Goal: Find specific page/section: Find specific page/section

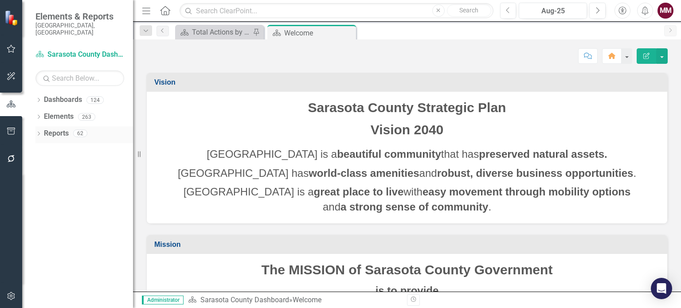
click at [38, 132] on icon "Dropdown" at bounding box center [38, 134] width 6 height 5
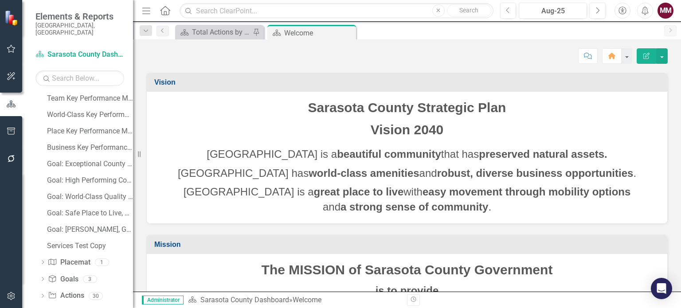
scroll to position [135, 0]
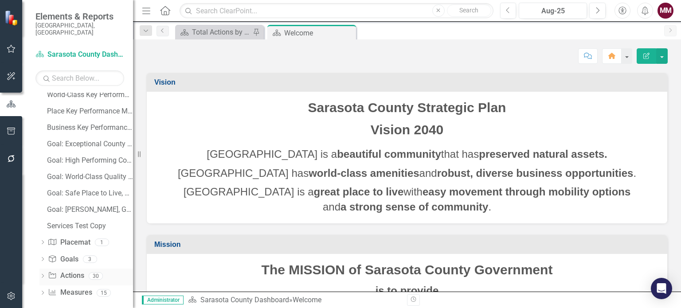
click at [43, 274] on icon "Dropdown" at bounding box center [42, 276] width 6 height 5
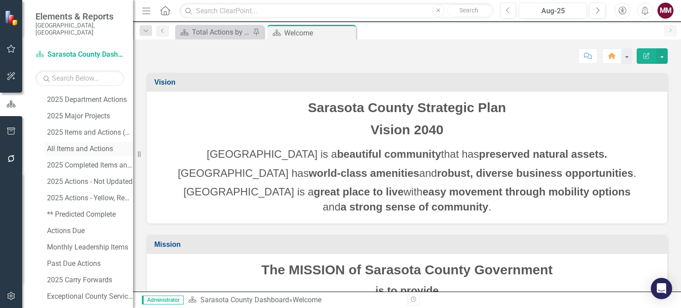
scroll to position [180, 0]
click at [59, 211] on div "Actions Due" at bounding box center [90, 215] width 86 height 8
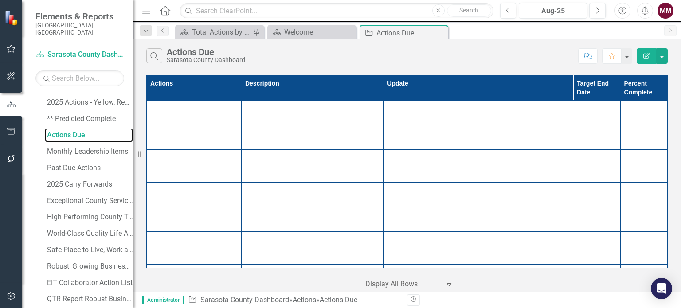
scroll to position [264, 0]
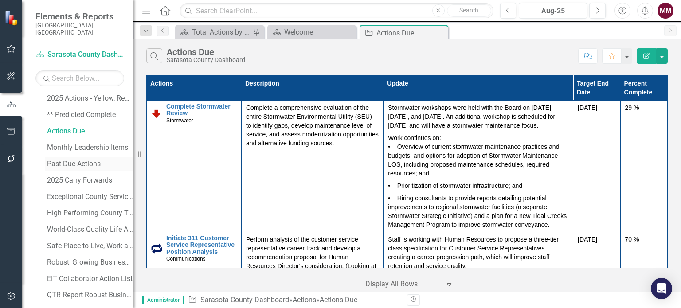
click at [71, 160] on div "Past Due Actions" at bounding box center [90, 164] width 86 height 8
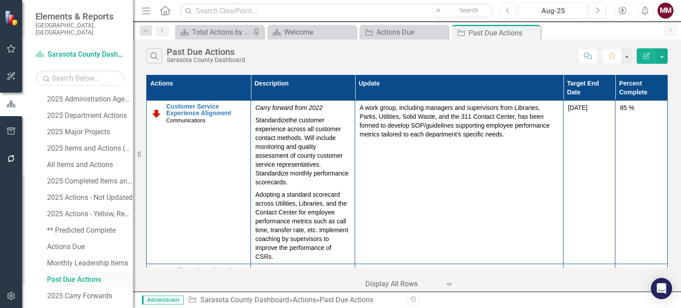
scroll to position [164, 0]
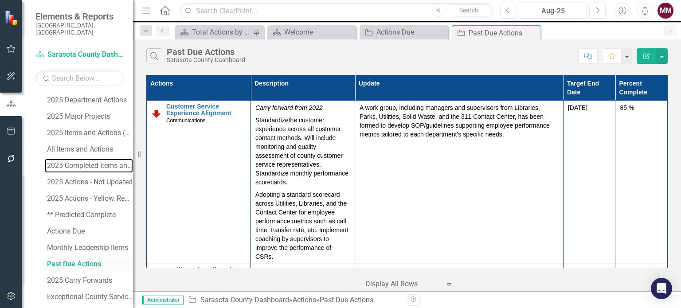
click at [71, 162] on div "2025 Completed Items and Actions" at bounding box center [90, 166] width 86 height 8
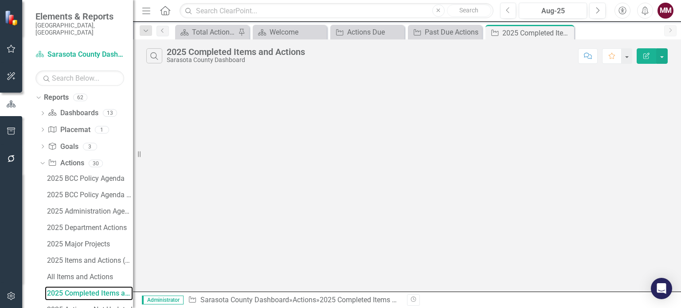
scroll to position [21, 0]
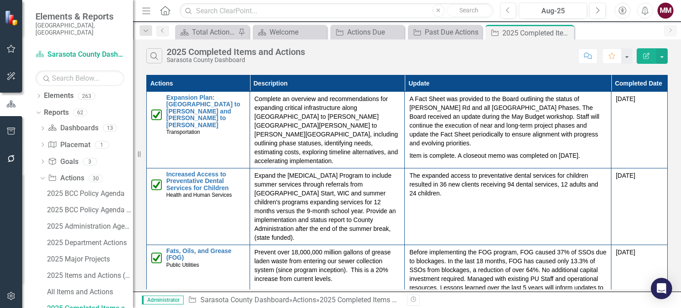
click at [145, 13] on icon "button" at bounding box center [146, 11] width 8 height 6
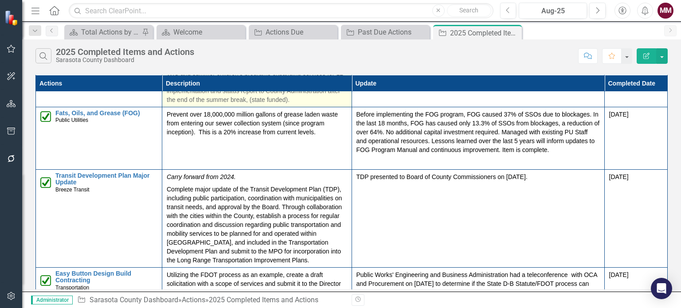
scroll to position [0, 0]
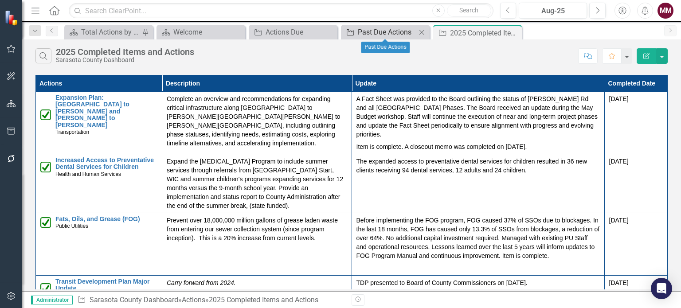
click at [375, 33] on div "Past Due Actions" at bounding box center [387, 32] width 59 height 11
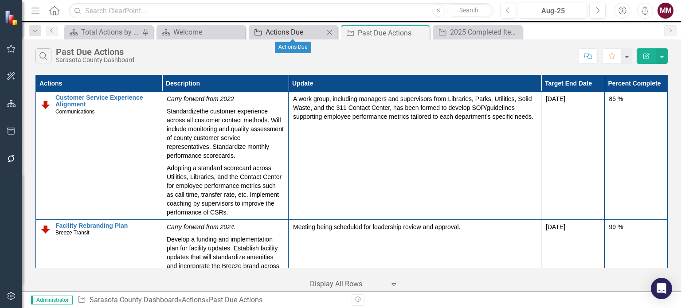
click at [275, 35] on div "Actions Due" at bounding box center [295, 32] width 59 height 11
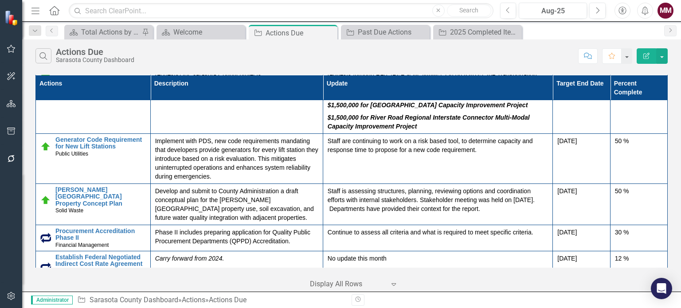
scroll to position [3281, 0]
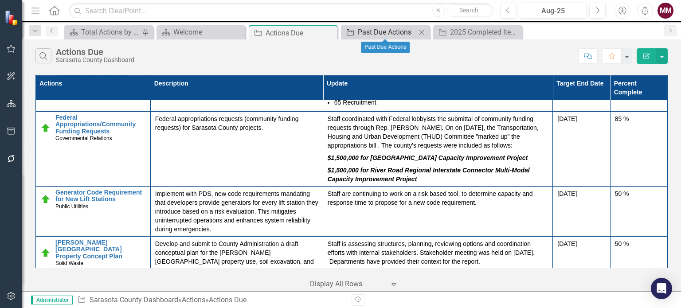
click at [393, 35] on div "Past Due Actions" at bounding box center [387, 32] width 59 height 11
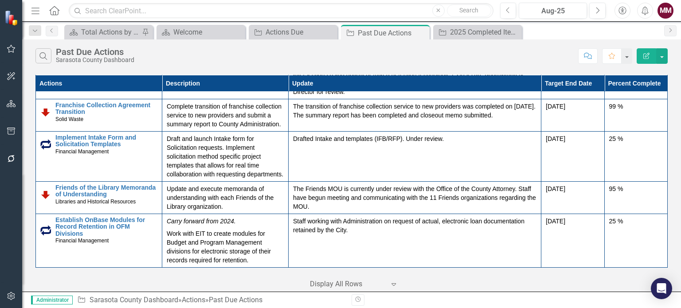
scroll to position [1599, 0]
click at [661, 57] on button "button" at bounding box center [662, 56] width 12 height 16
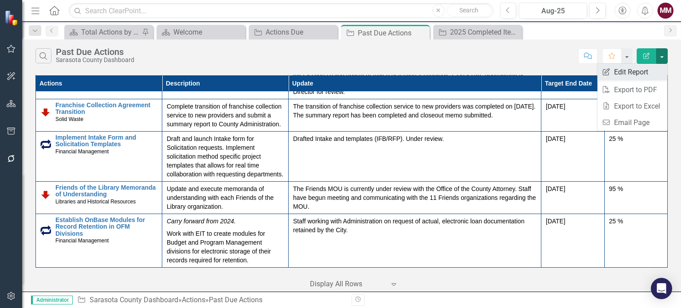
click at [648, 70] on link "Edit Report Edit Report" at bounding box center [632, 72] width 70 height 16
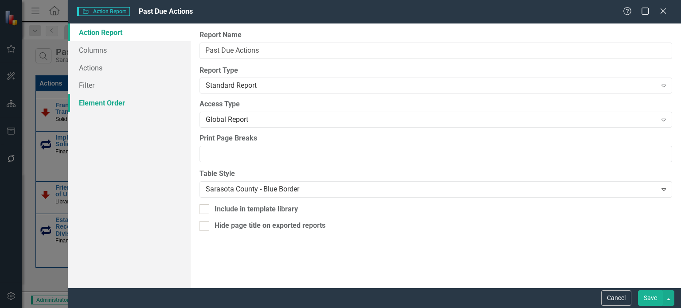
click at [95, 107] on link "Element Order" at bounding box center [129, 103] width 122 height 18
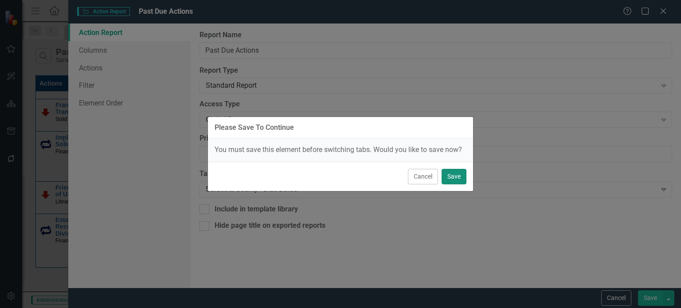
click at [448, 175] on button "Save" at bounding box center [454, 177] width 25 height 16
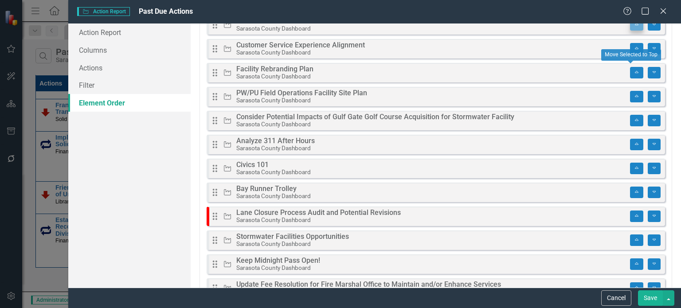
scroll to position [0, 0]
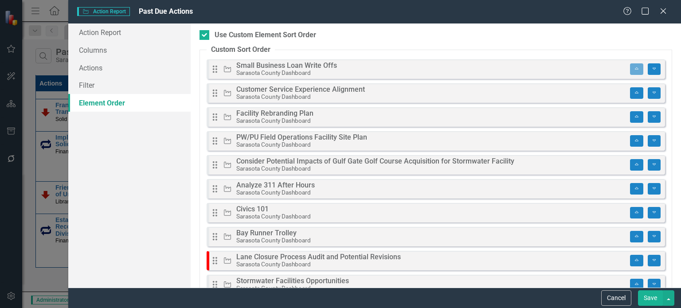
click at [648, 297] on button "Save" at bounding box center [650, 298] width 25 height 16
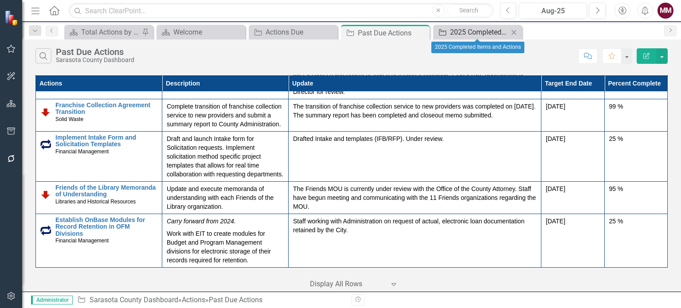
click at [473, 35] on div "2025 Completed Items and Actions" at bounding box center [479, 32] width 59 height 11
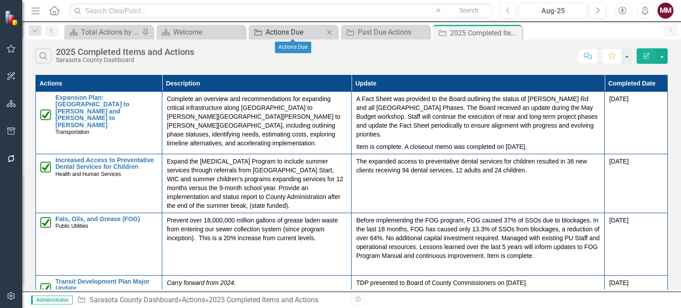
click at [302, 35] on div "Actions Due" at bounding box center [295, 32] width 59 height 11
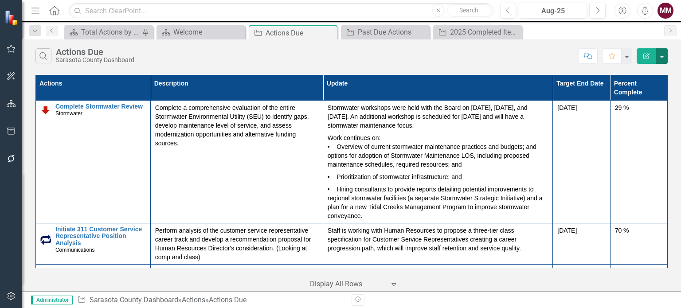
click at [661, 55] on button "button" at bounding box center [662, 56] width 12 height 16
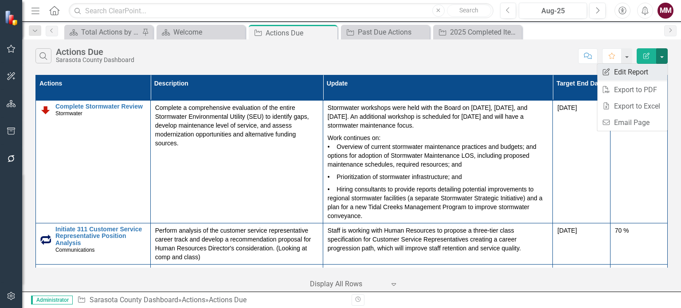
click at [641, 69] on link "Edit Report Edit Report" at bounding box center [632, 72] width 70 height 16
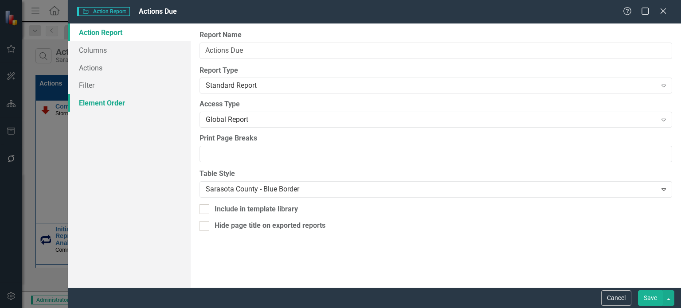
click at [107, 108] on link "Element Order" at bounding box center [129, 103] width 122 height 18
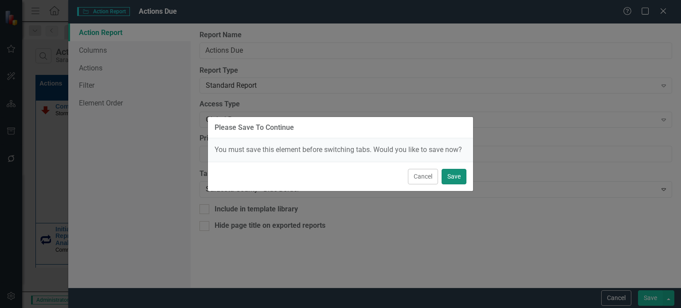
click at [450, 178] on button "Save" at bounding box center [454, 177] width 25 height 16
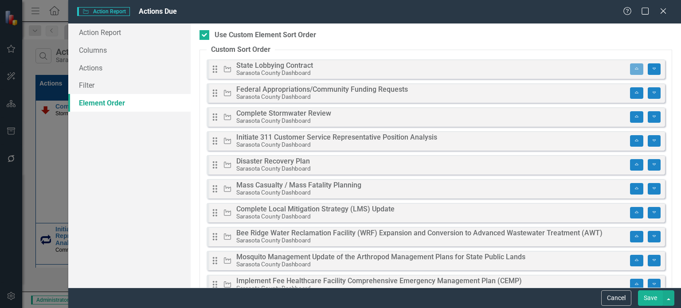
click at [650, 301] on button "Save" at bounding box center [650, 298] width 25 height 16
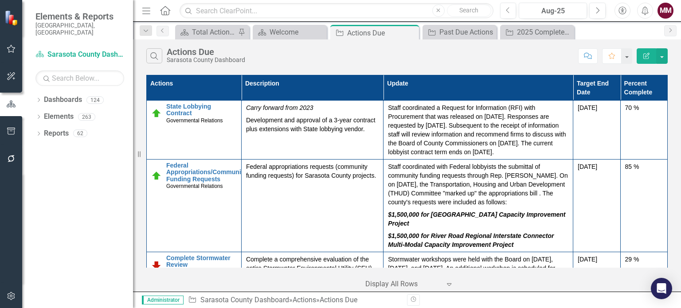
click at [143, 12] on icon "Menu" at bounding box center [147, 10] width 12 height 9
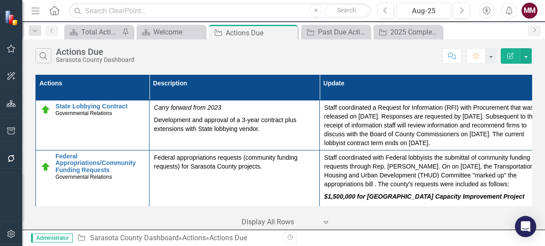
drag, startPoint x: 665, startPoint y: 0, endPoint x: 296, endPoint y: 55, distance: 372.9
click at [296, 55] on div "Search Actions Due Sarasota County Dashboard" at bounding box center [236, 55] width 402 height 15
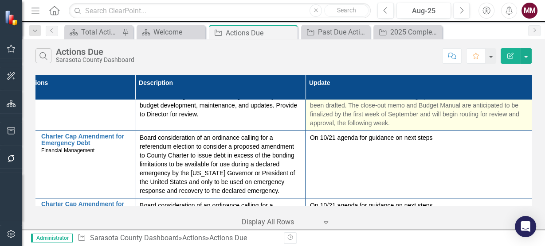
scroll to position [3754, 14]
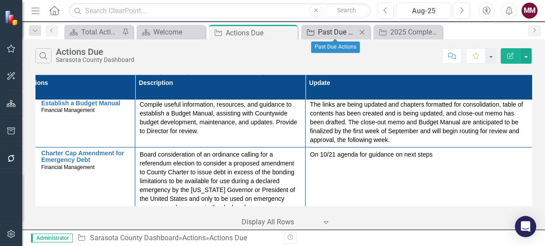
click at [338, 32] on div "Past Due Actions" at bounding box center [337, 32] width 39 height 11
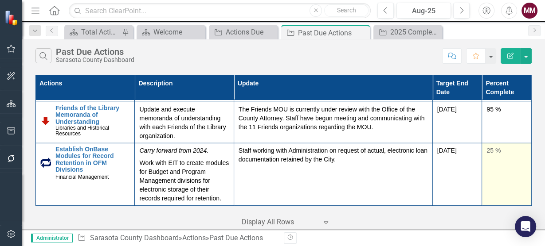
scroll to position [2092, 0]
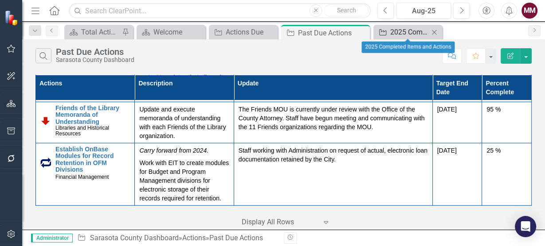
click at [406, 34] on div "2025 Completed Items and Actions" at bounding box center [409, 32] width 39 height 11
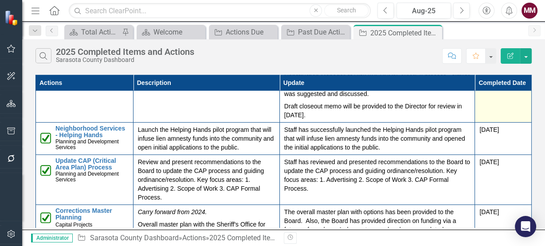
scroll to position [439, 0]
